Goal: Information Seeking & Learning: Learn about a topic

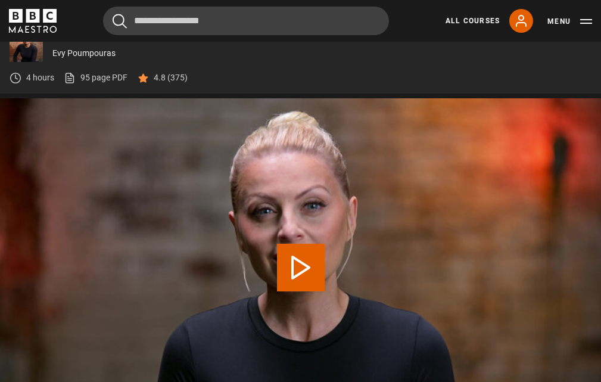
click at [42, 18] on icon "BBC Maestro" at bounding box center [33, 21] width 48 height 24
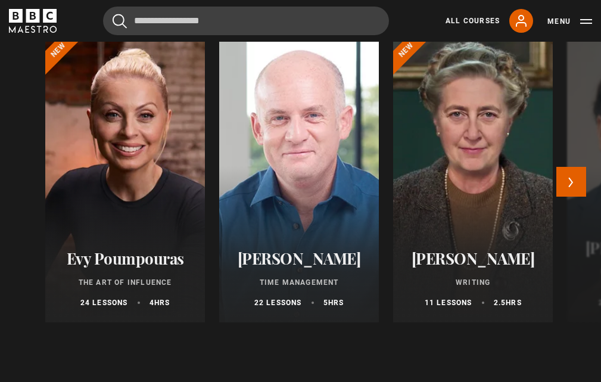
scroll to position [1072, 0]
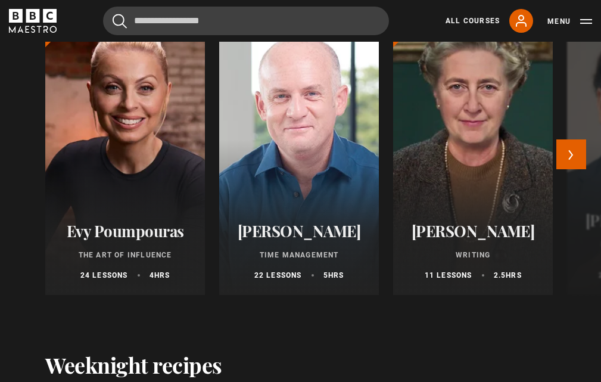
click at [283, 236] on h2 "[PERSON_NAME]" at bounding box center [298, 231] width 131 height 18
click at [298, 260] on p "Time Management" at bounding box center [298, 254] width 131 height 11
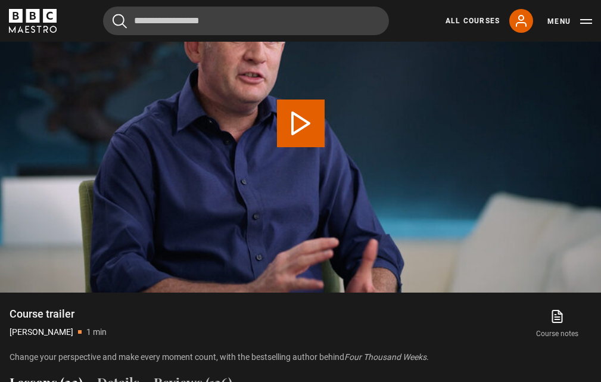
scroll to position [476, 0]
